Goal: Transaction & Acquisition: Purchase product/service

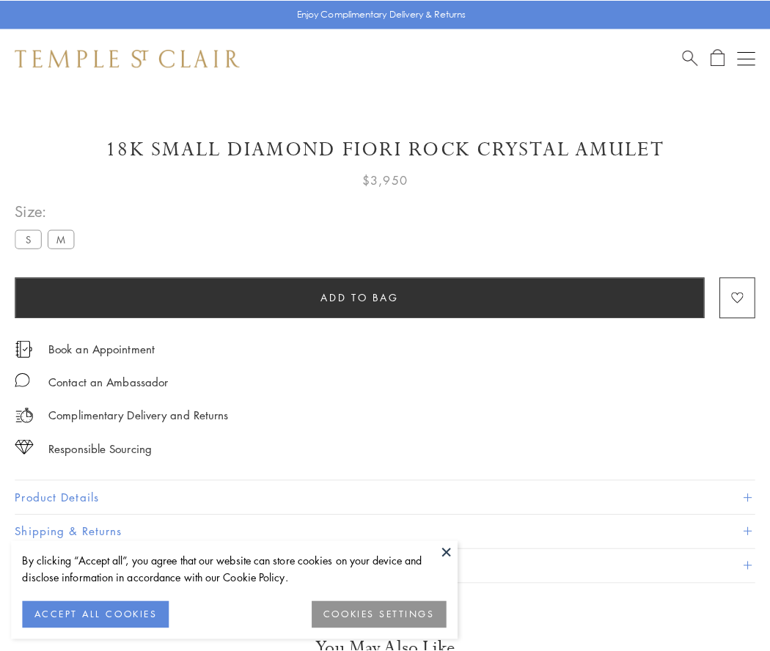
scroll to position [87, 0]
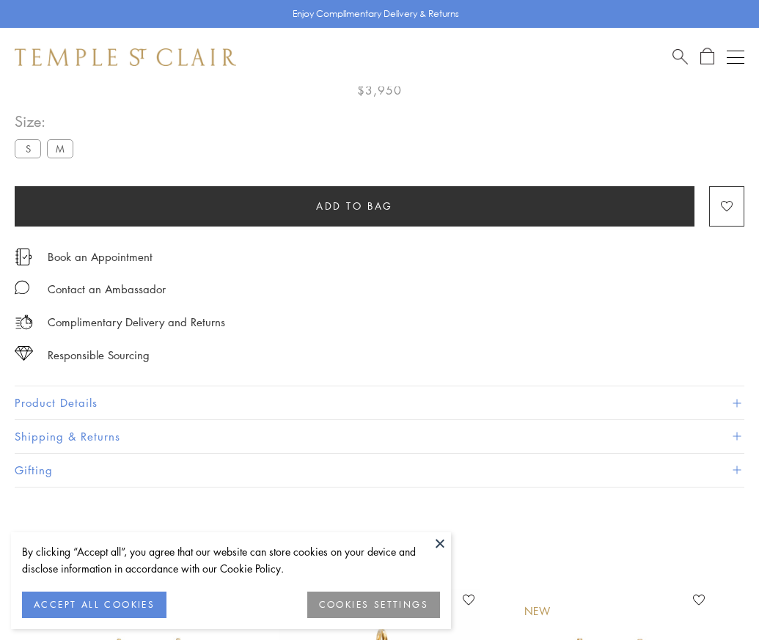
click at [354, 205] on span "Add to bag" at bounding box center [354, 206] width 77 height 16
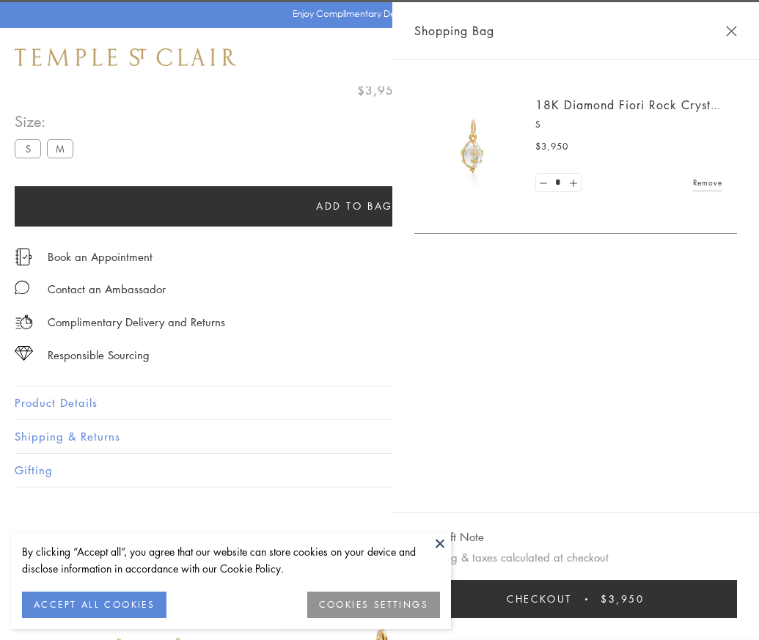
click at [737, 610] on button "Checkout $3,950" at bounding box center [575, 599] width 323 height 38
